Goal: Information Seeking & Learning: Understand process/instructions

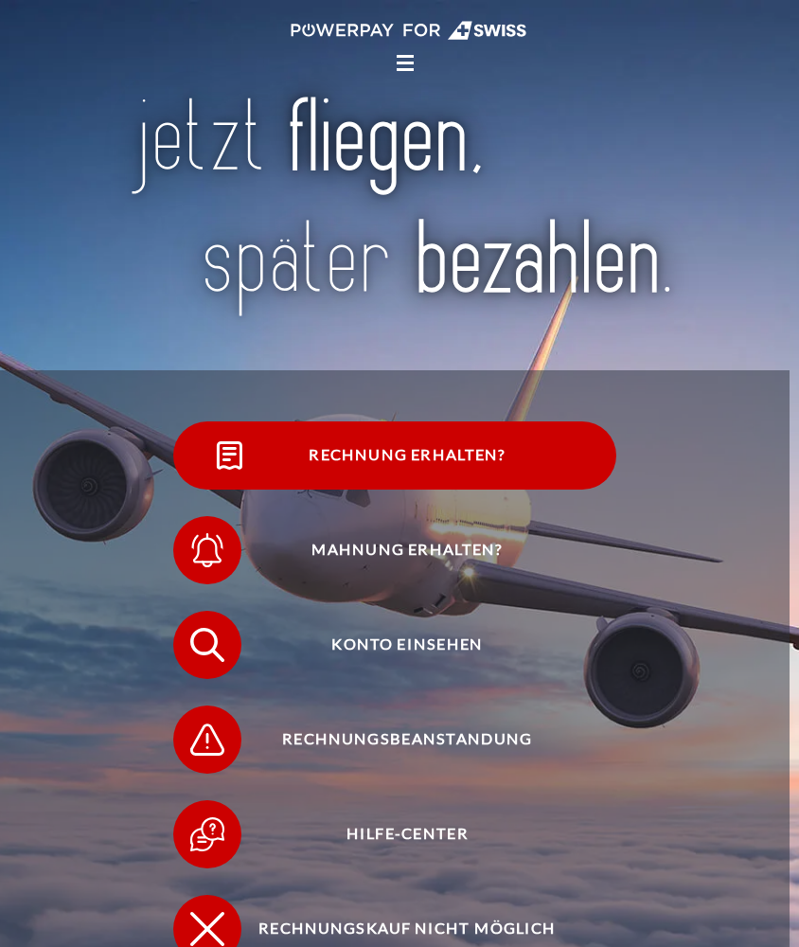
click at [220, 444] on img at bounding box center [229, 456] width 43 height 43
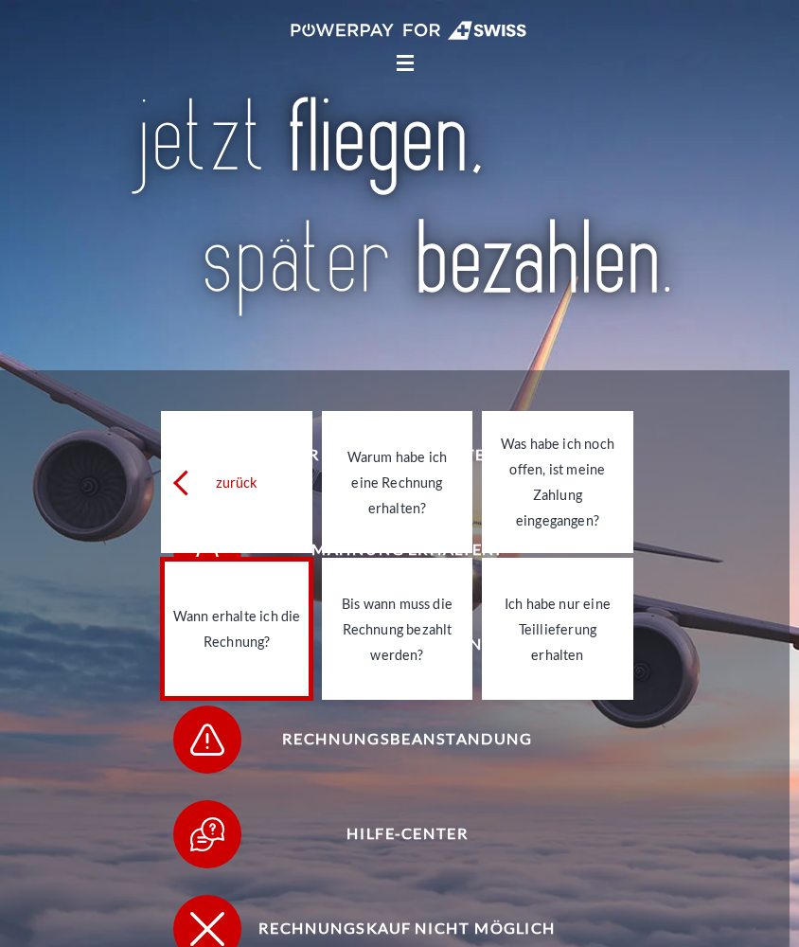
click at [215, 661] on link "Wann erhalte ich die Rechnung?" at bounding box center [236, 629] width 151 height 142
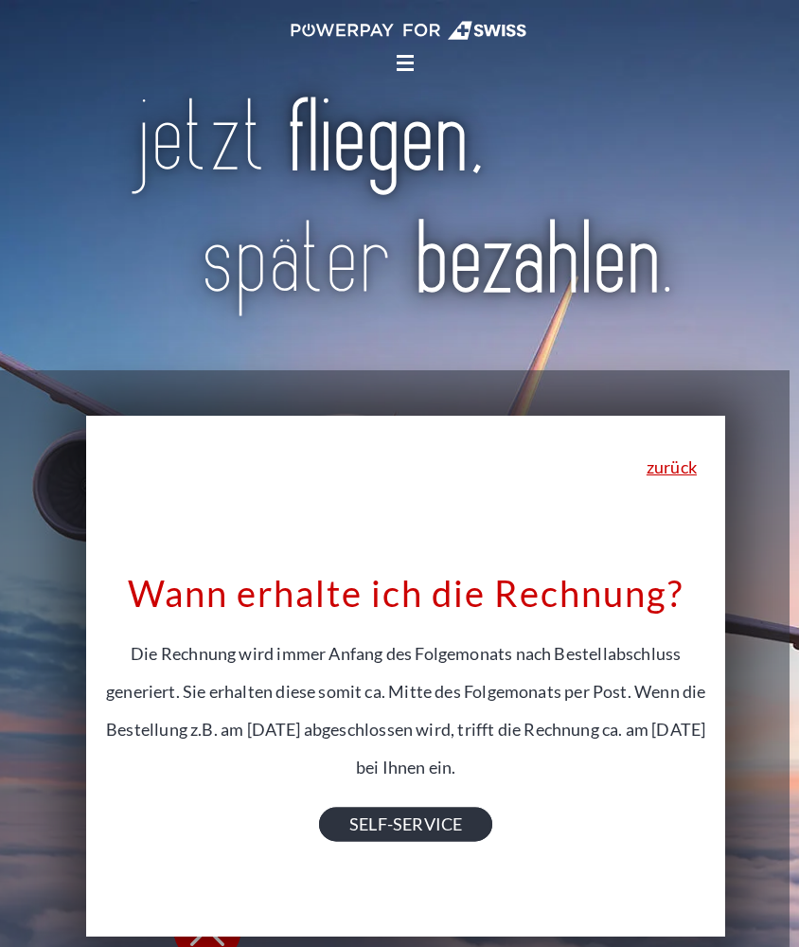
click at [442, 820] on link "SELF-SERVICE" at bounding box center [405, 825] width 173 height 34
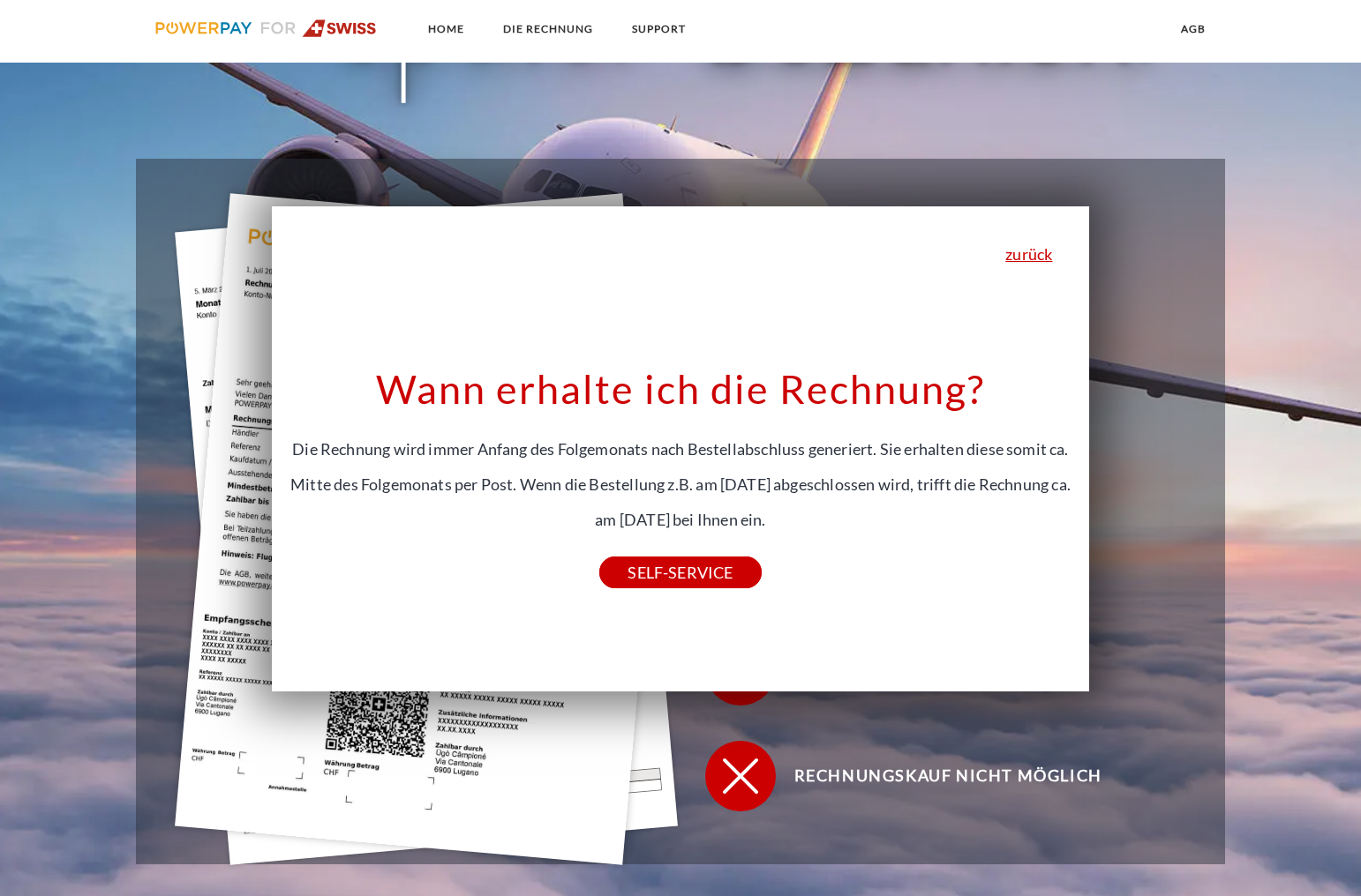
scroll to position [373, 0]
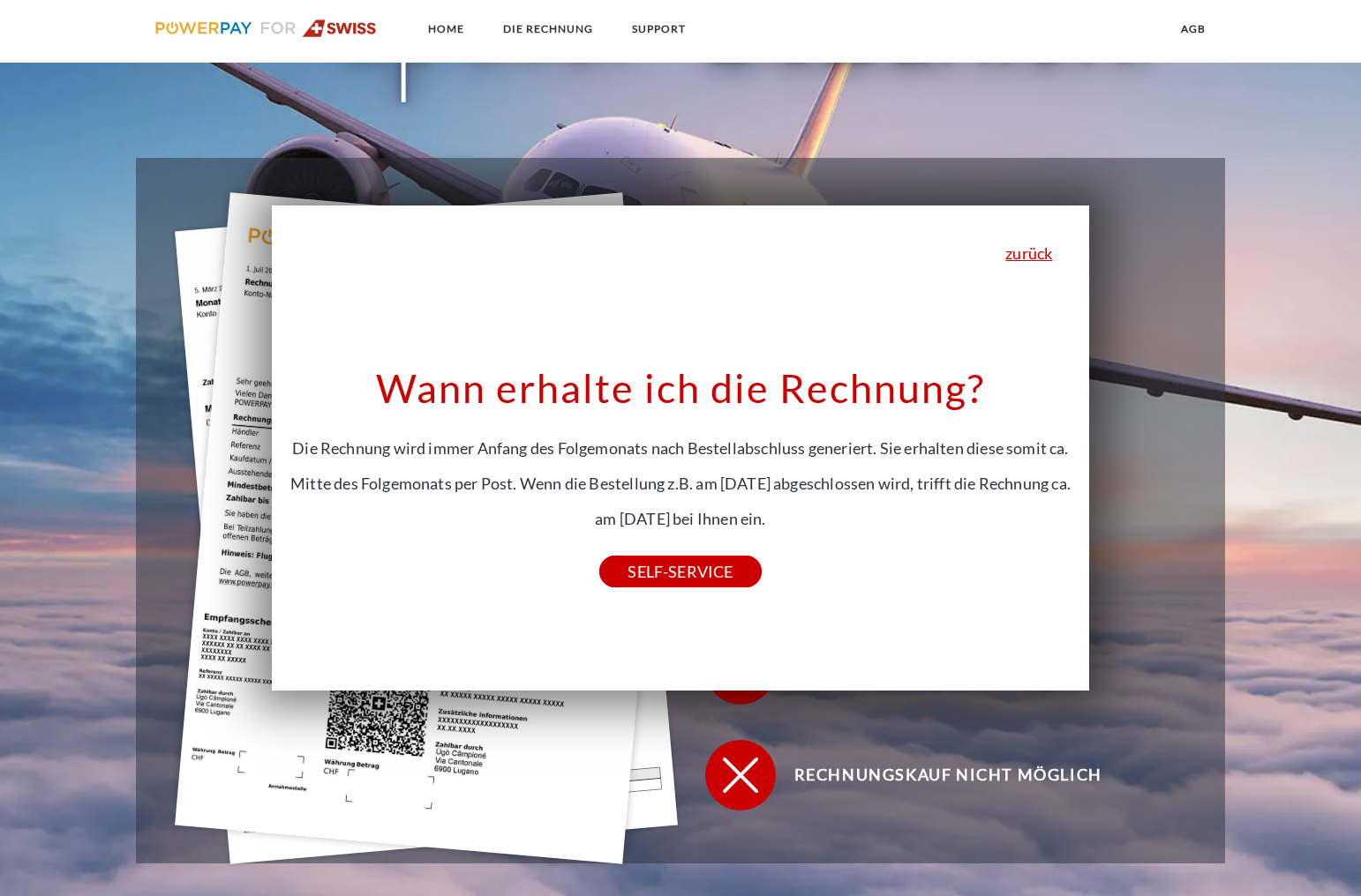
click at [235, 591] on img at bounding box center [427, 528] width 503 height 672
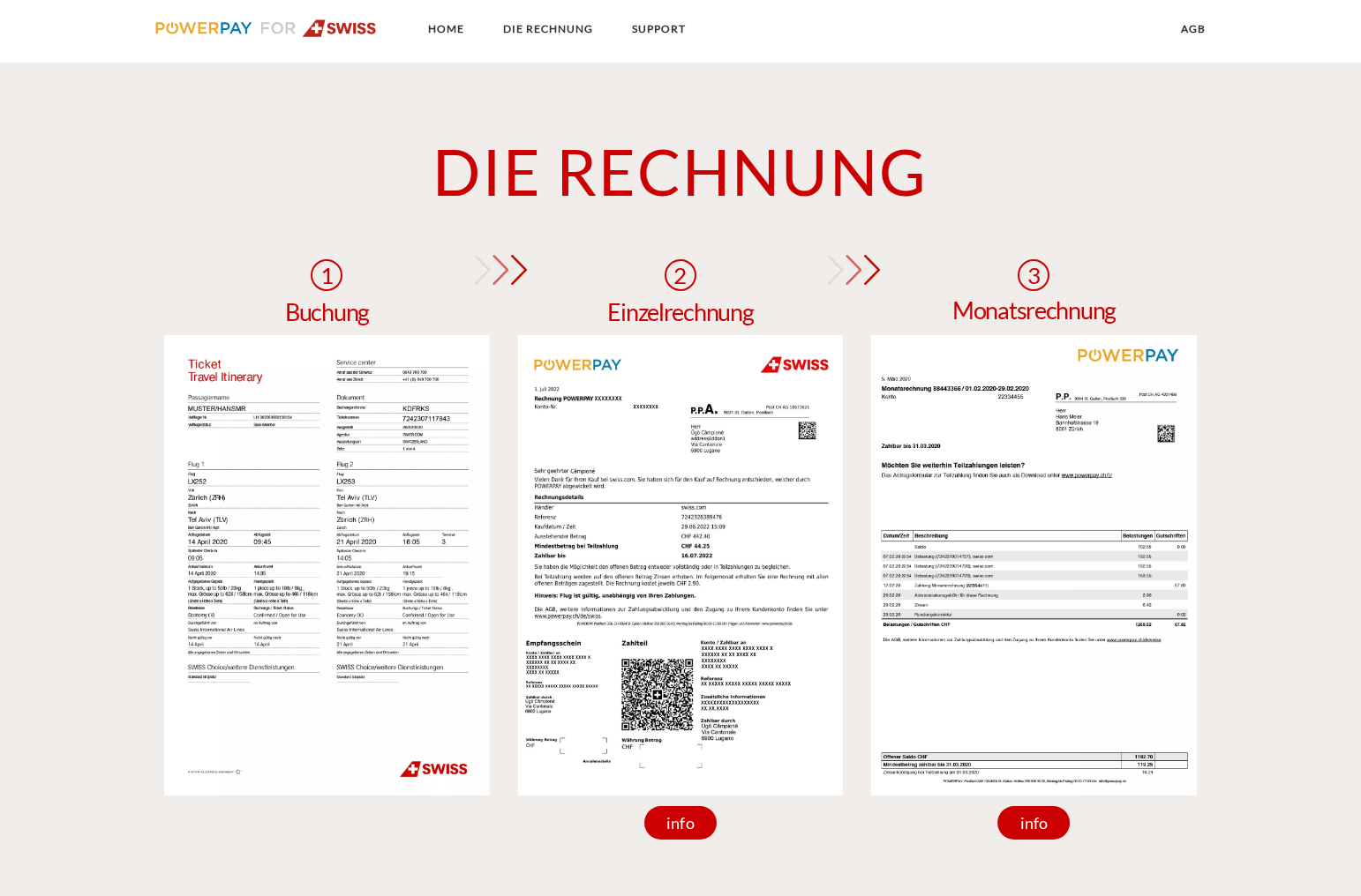
click at [744, 670] on img at bounding box center [1034, 565] width 326 height 460
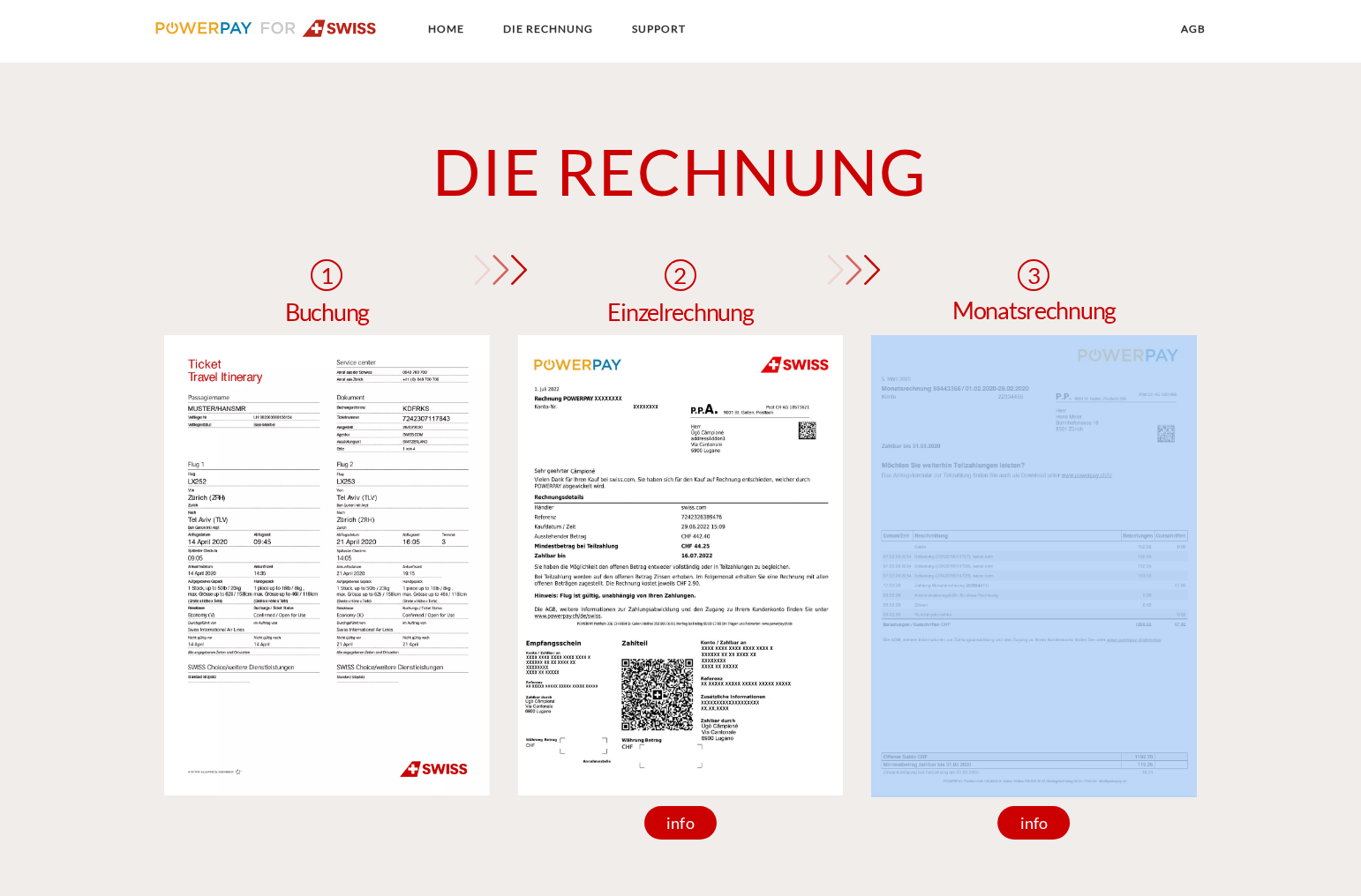
click at [744, 670] on img at bounding box center [1034, 565] width 326 height 460
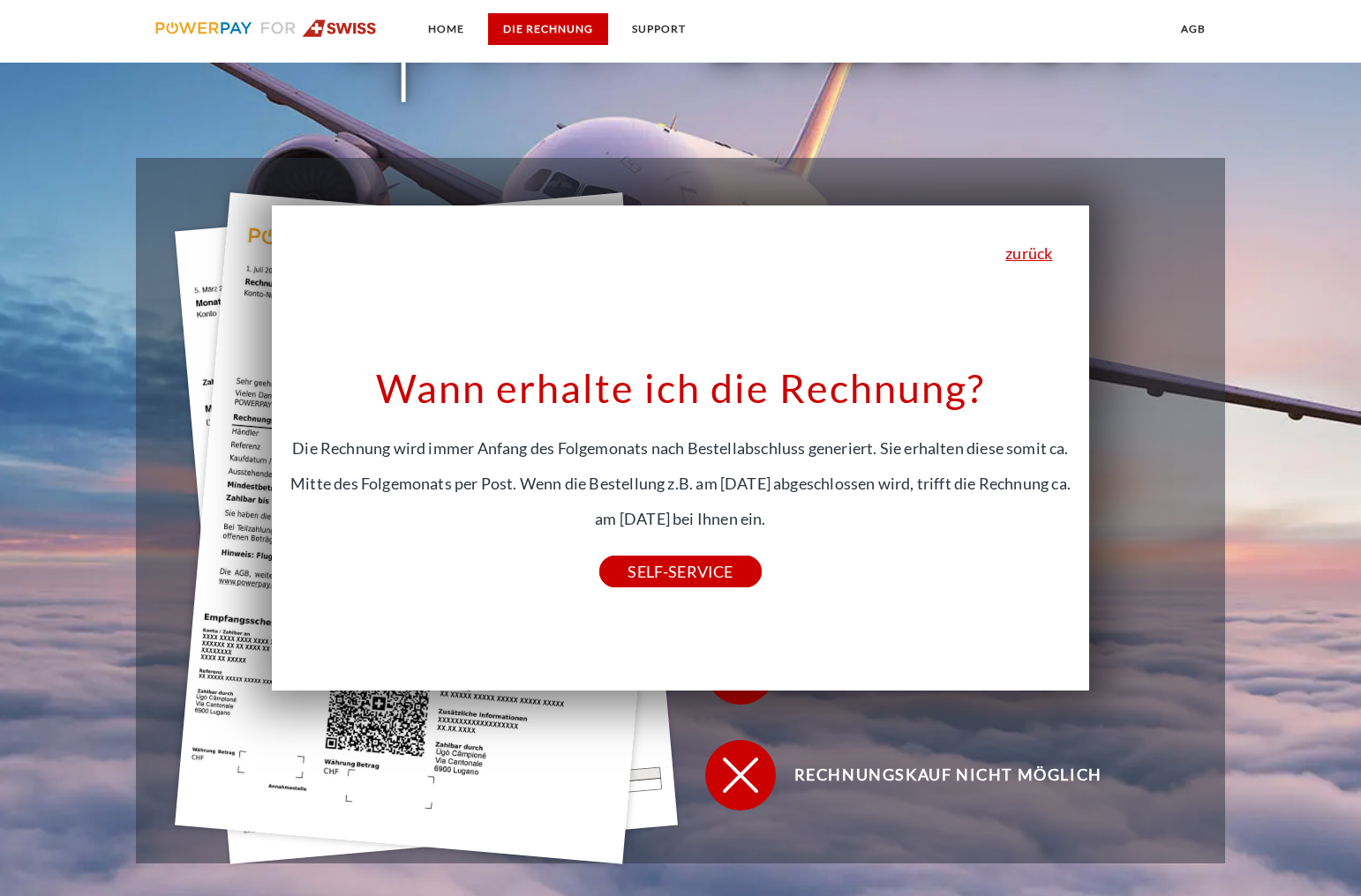
click at [521, 20] on link "DIE RECHNUNG" at bounding box center [548, 29] width 120 height 32
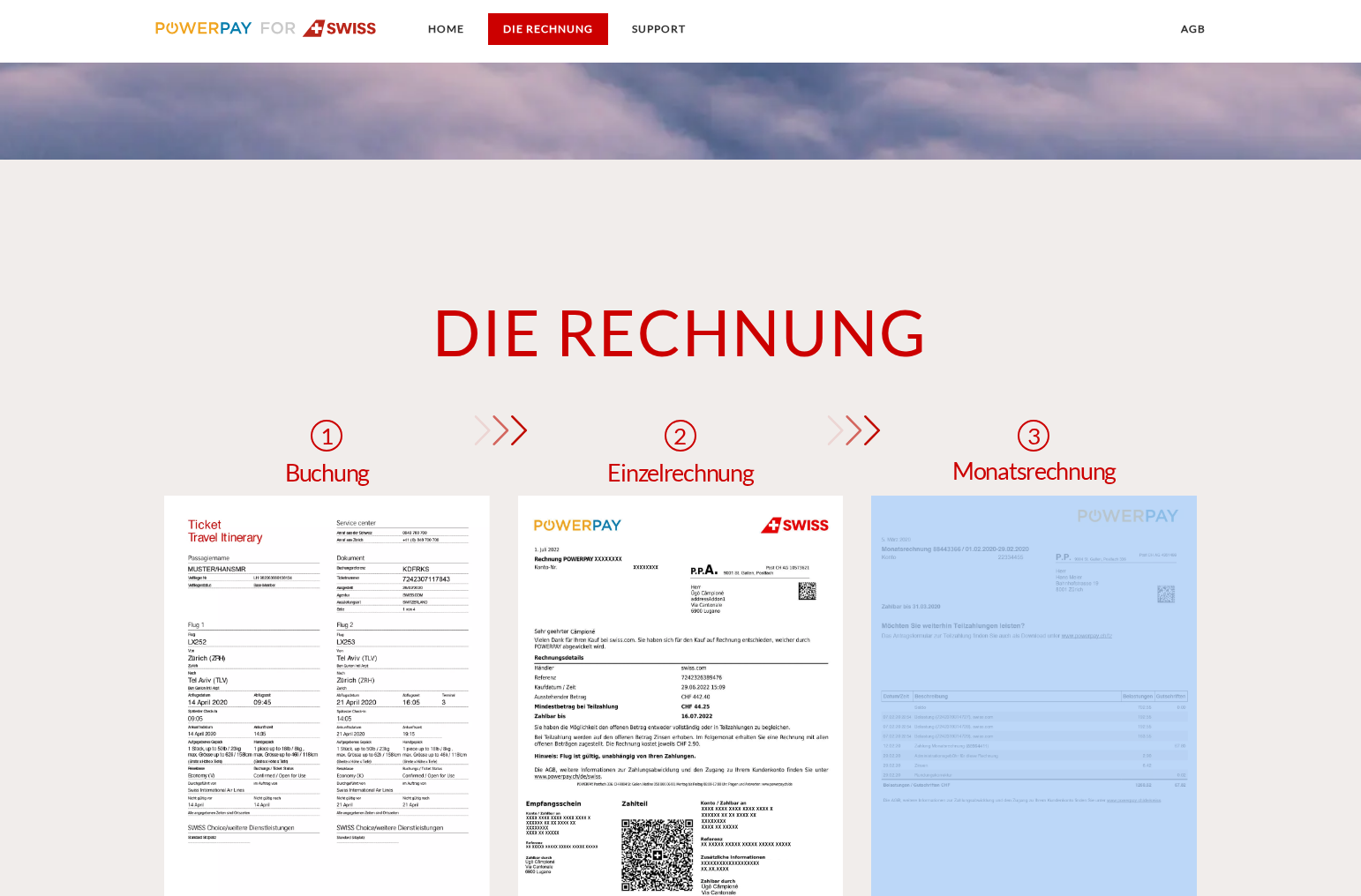
scroll to position [1370, 0]
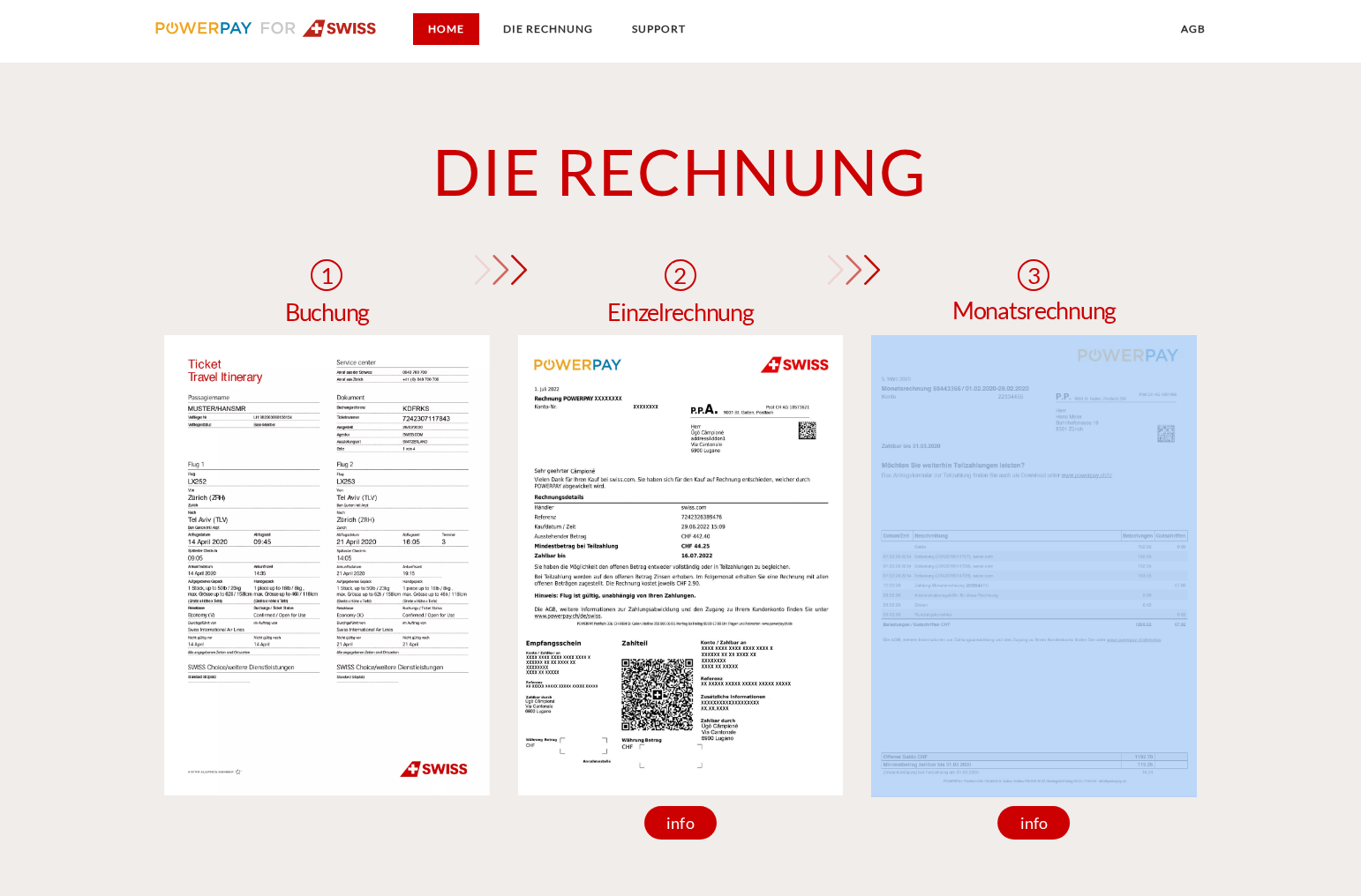
click at [431, 26] on link "Home" at bounding box center [445, 29] width 66 height 32
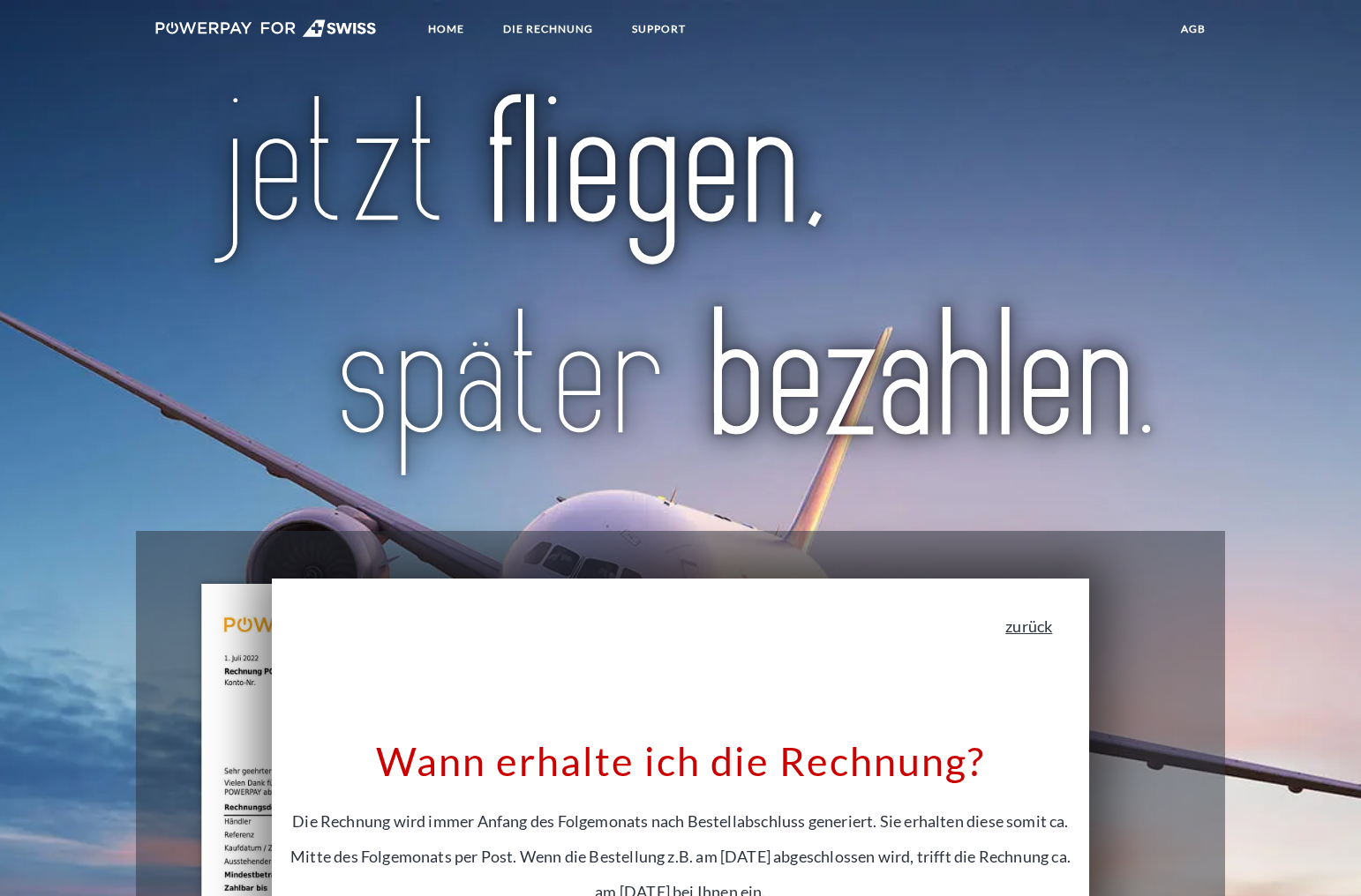
click at [744, 629] on link "zurück" at bounding box center [1028, 626] width 47 height 16
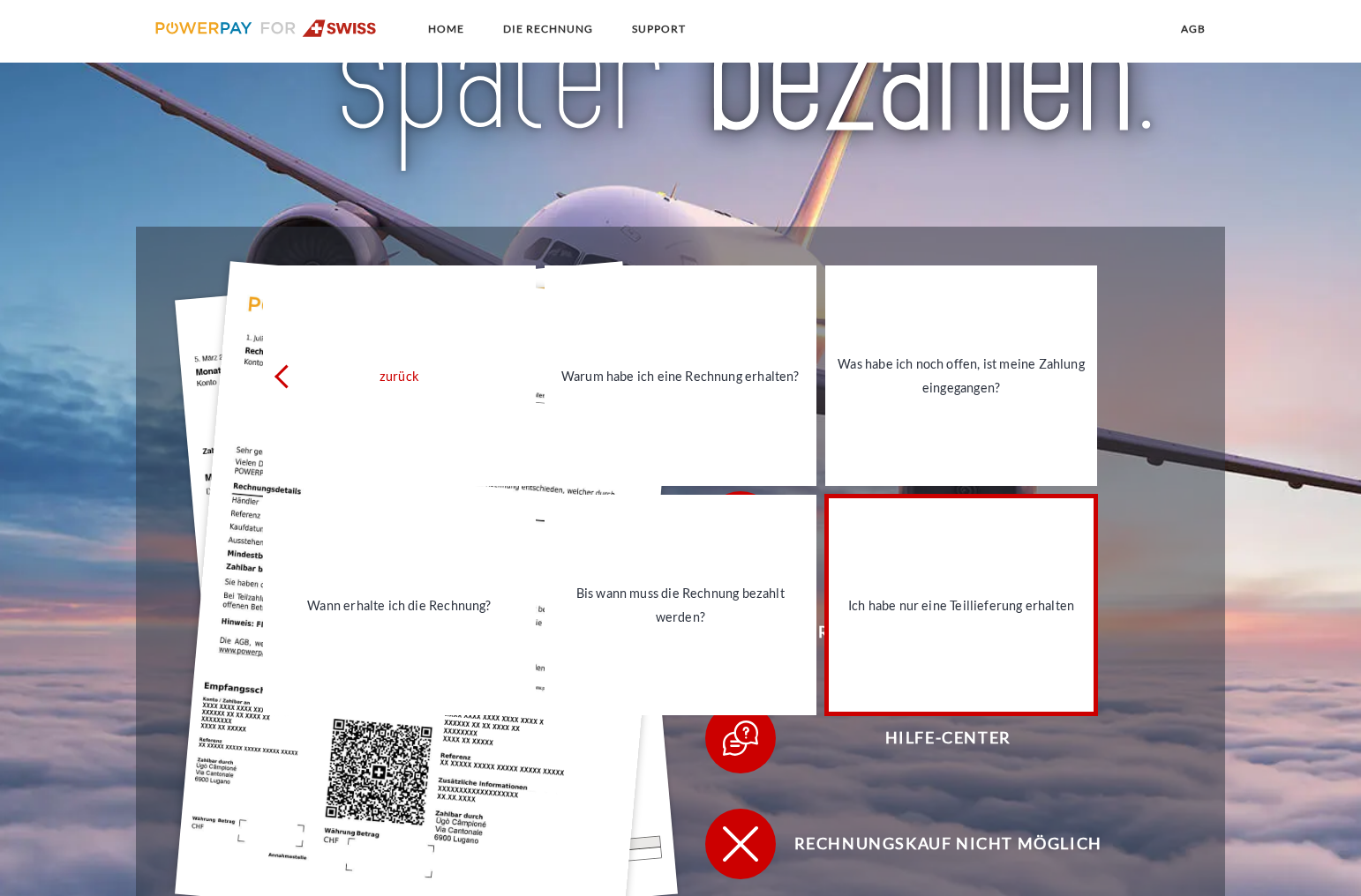
scroll to position [304, 0]
click at [744, 629] on link "Ich habe nur eine Teillieferung erhalten" at bounding box center [961, 605] width 272 height 221
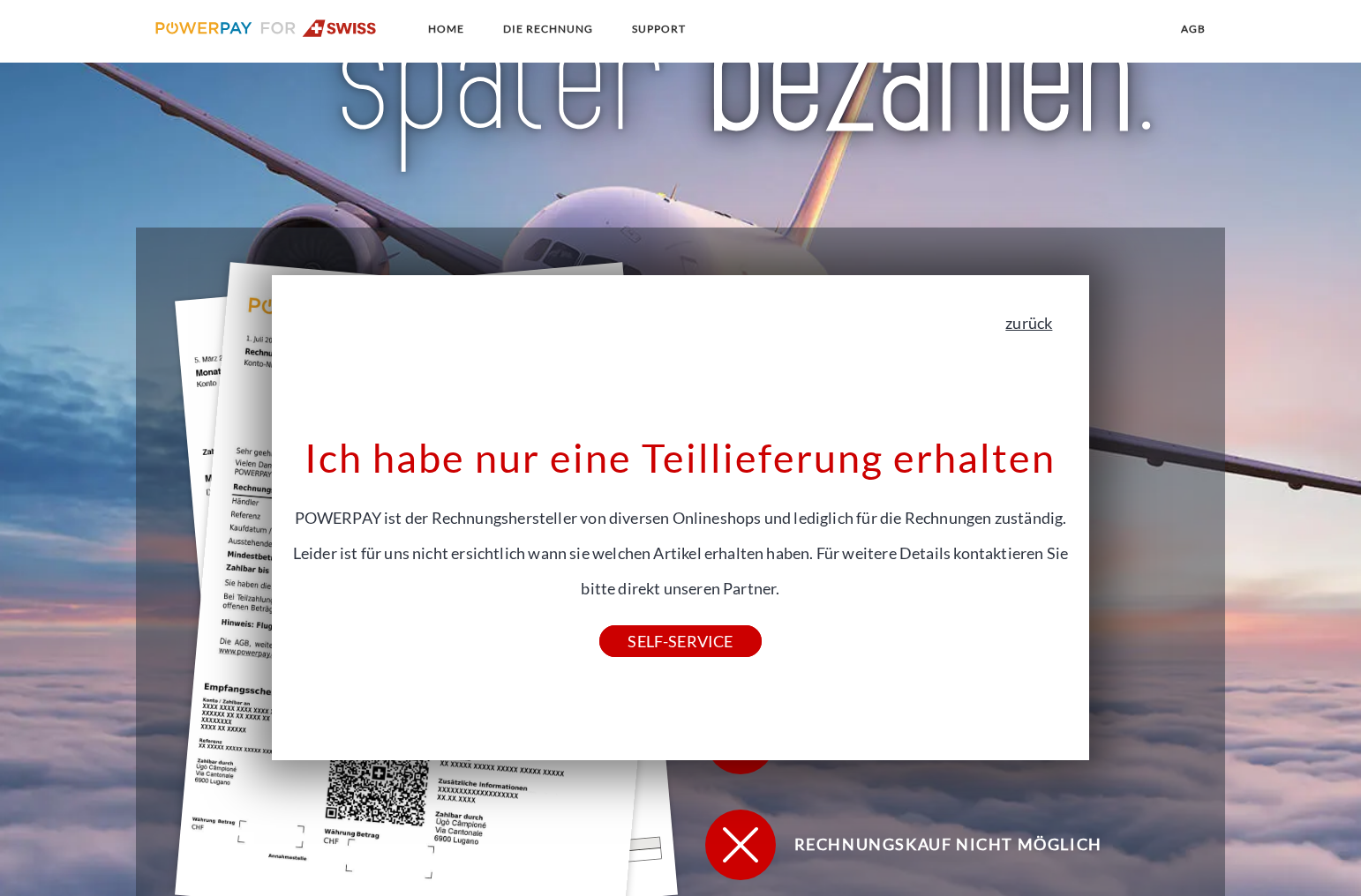
click at [744, 328] on link "zurück" at bounding box center [1028, 322] width 47 height 16
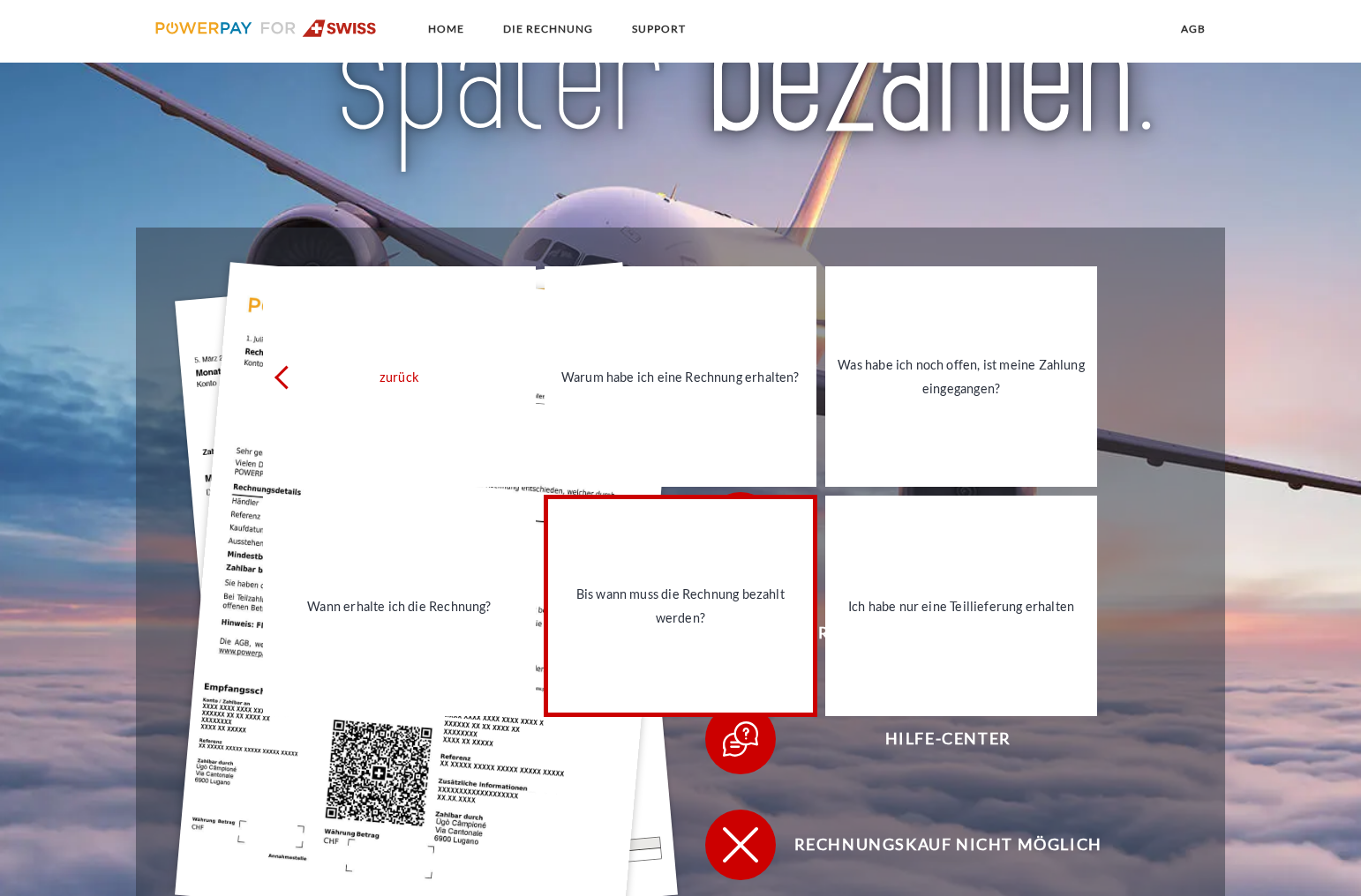
click at [711, 605] on div "Bis wann muss die Rechnung bezahlt werden?" at bounding box center [680, 605] width 251 height 48
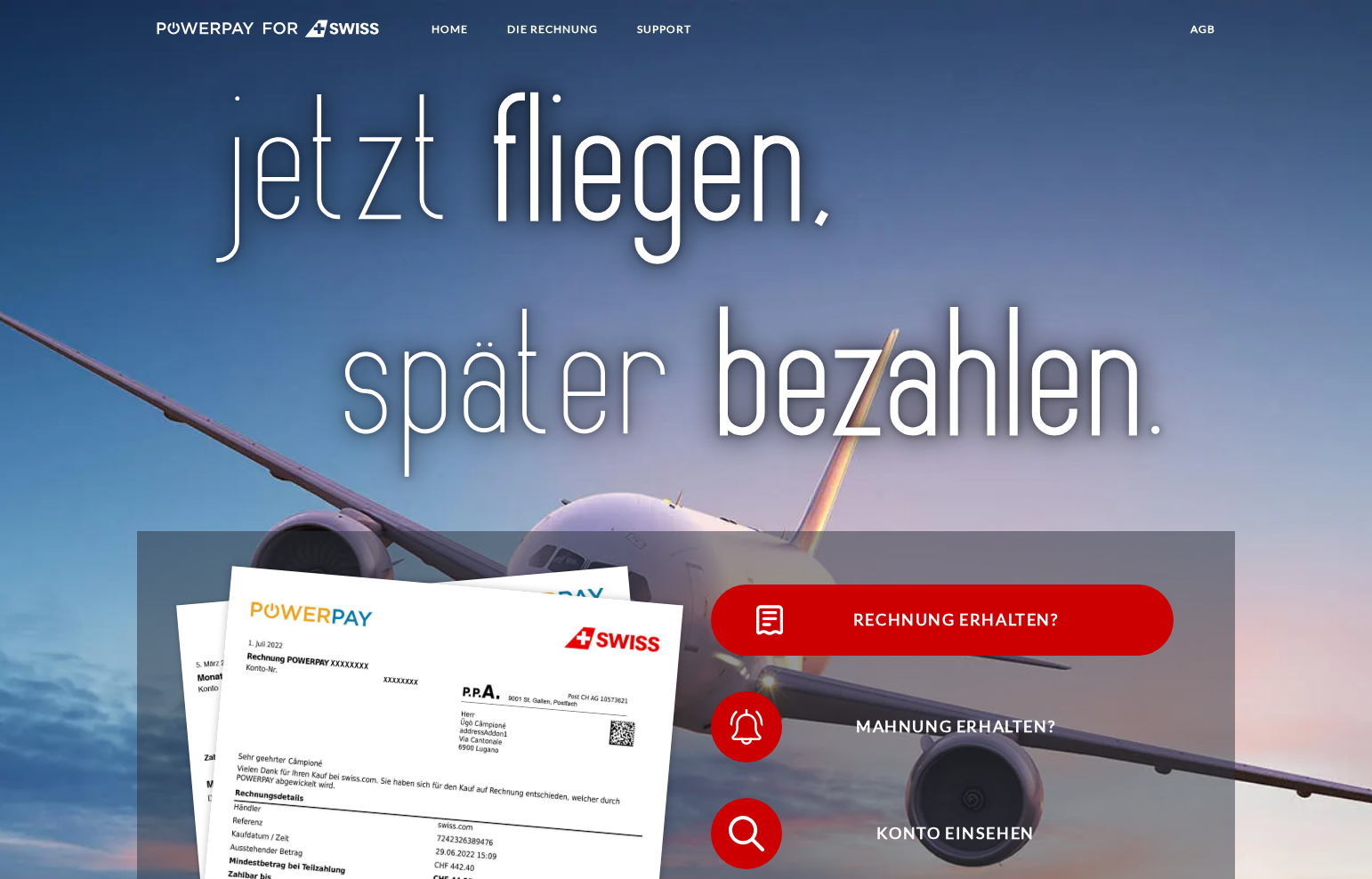
click at [760, 620] on img at bounding box center [769, 620] width 44 height 44
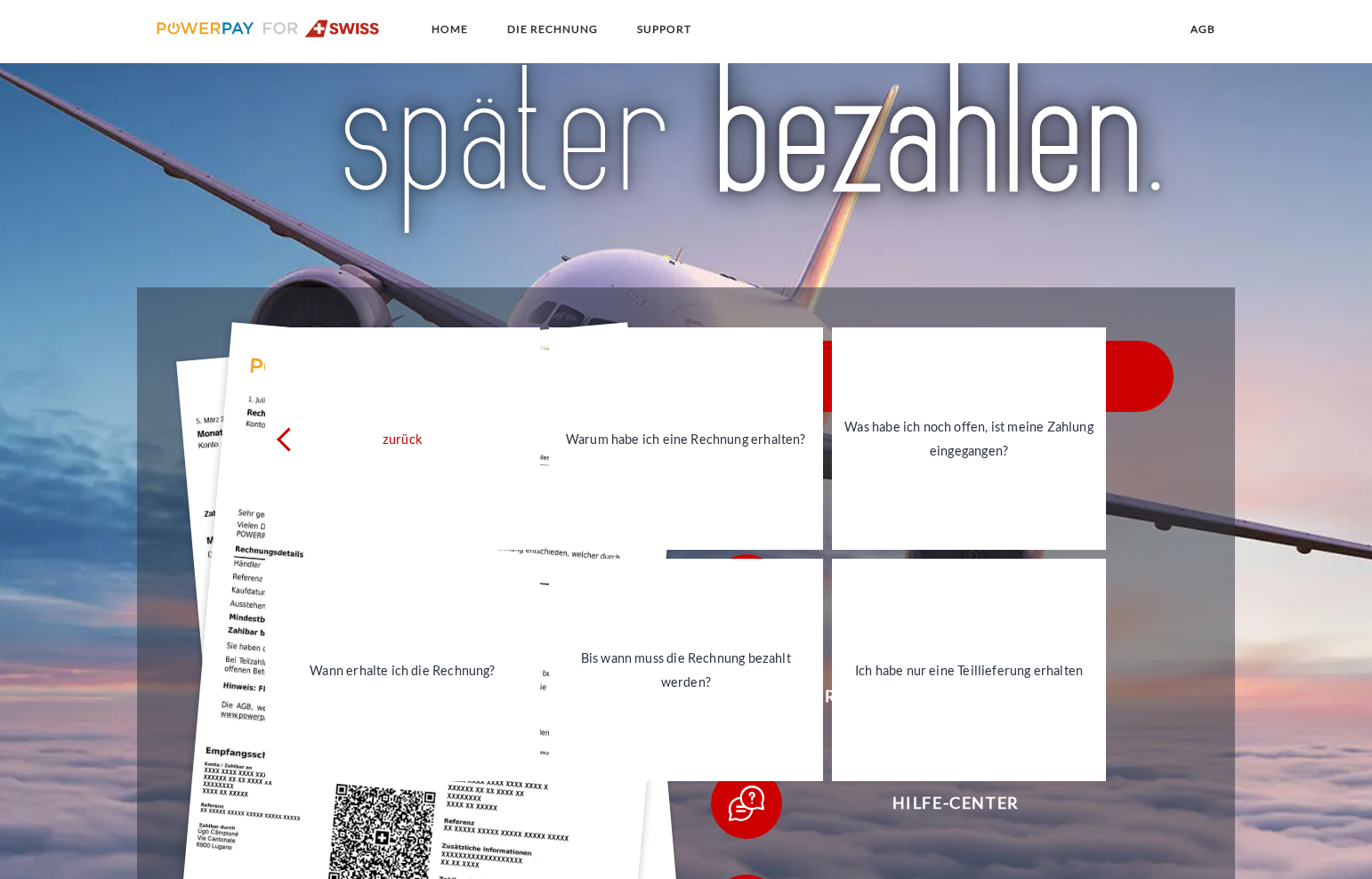
scroll to position [284, 0]
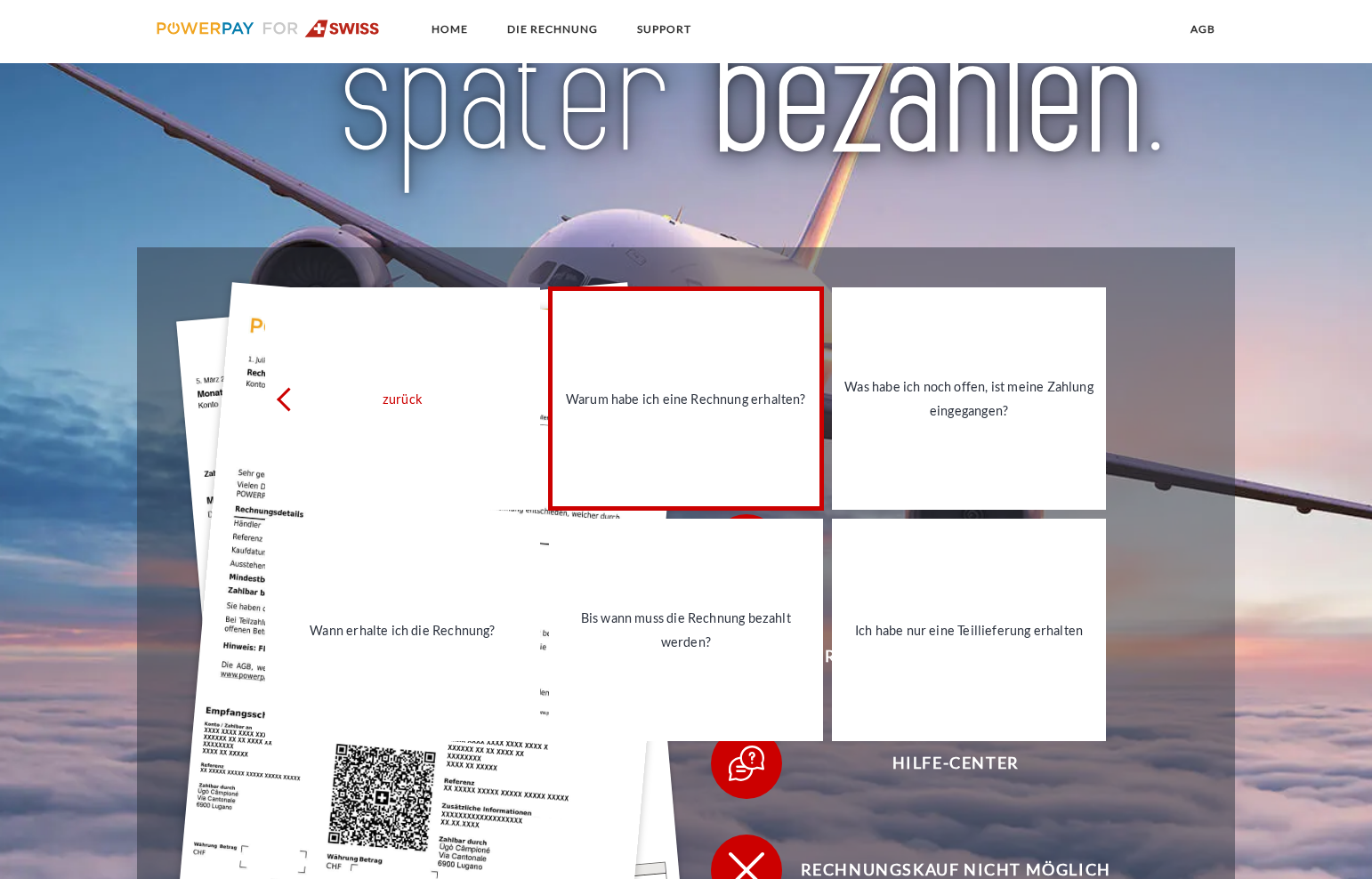
click at [677, 386] on link "Warum habe ich eine Rechnung erhalten?" at bounding box center [686, 398] width 274 height 223
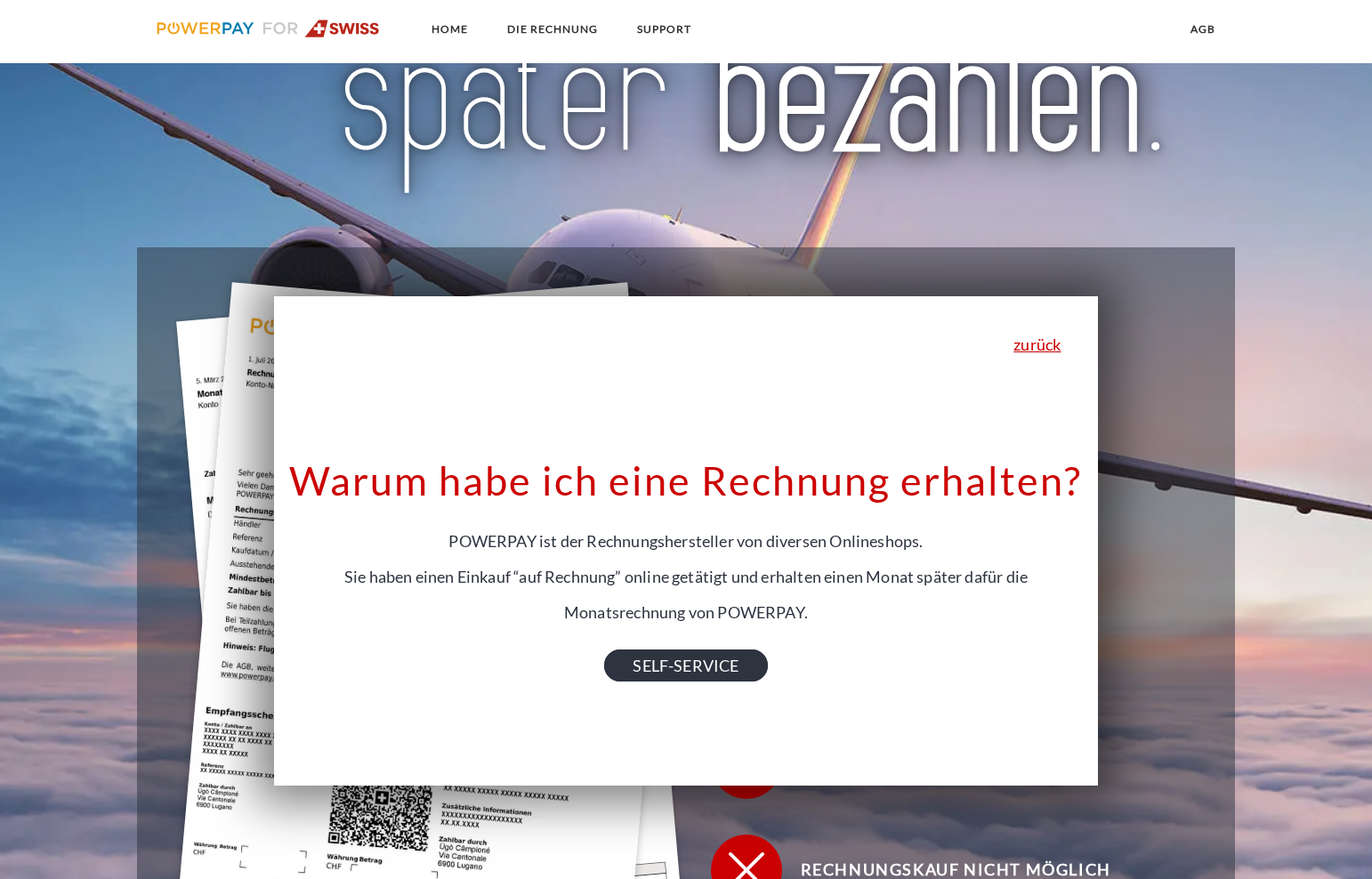
click at [656, 670] on link "SELF-SERVICE" at bounding box center [685, 665] width 162 height 32
